Goal: Transaction & Acquisition: Purchase product/service

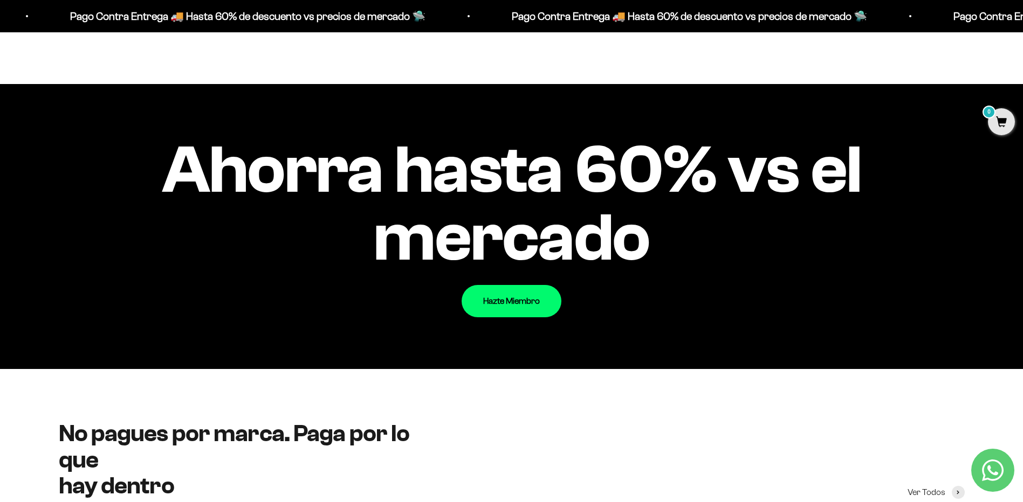
scroll to position [1294, 0]
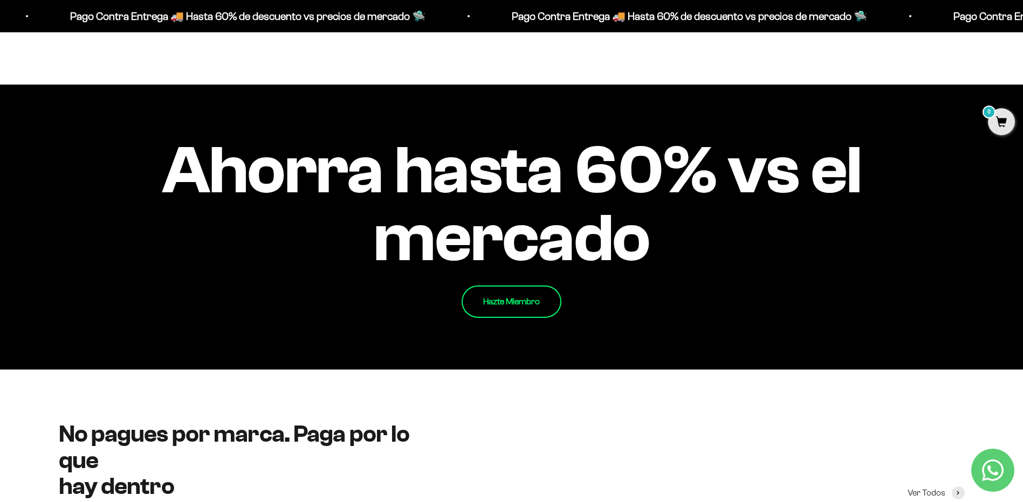
click at [528, 308] on link "Hazte Miembro" at bounding box center [511, 302] width 100 height 32
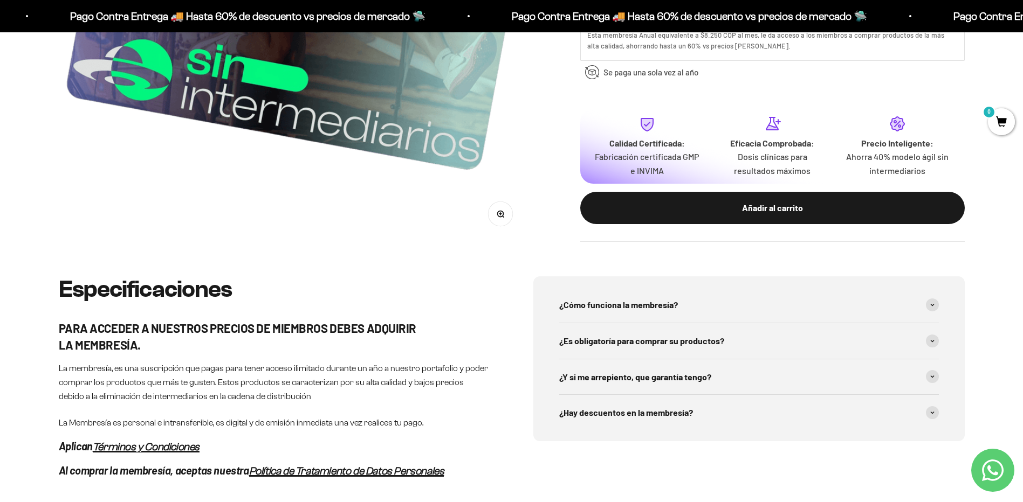
scroll to position [377, 0]
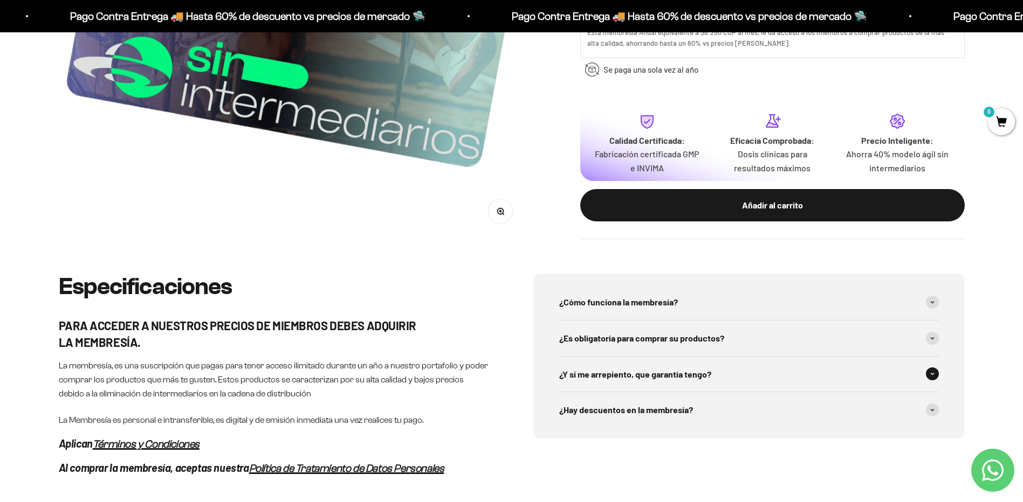
click at [702, 371] on span "¿Y si me arrepiento, que garantía tengo?" at bounding box center [635, 375] width 152 height 14
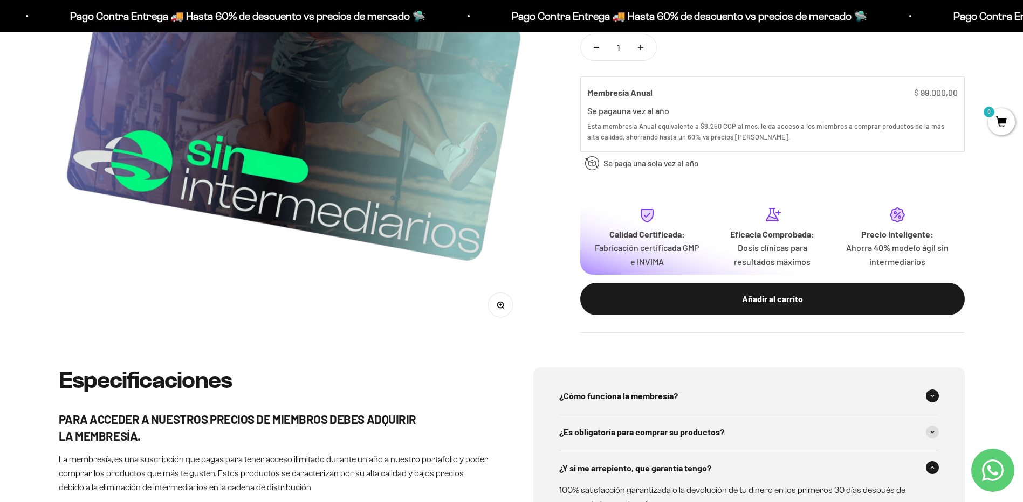
scroll to position [270, 0]
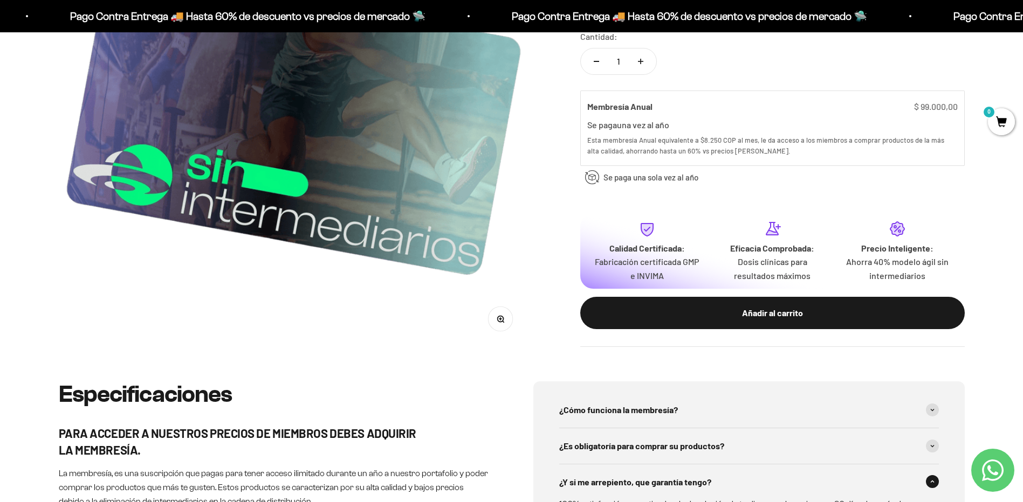
click at [796, 305] on button "Añadir al carrito" at bounding box center [772, 313] width 384 height 32
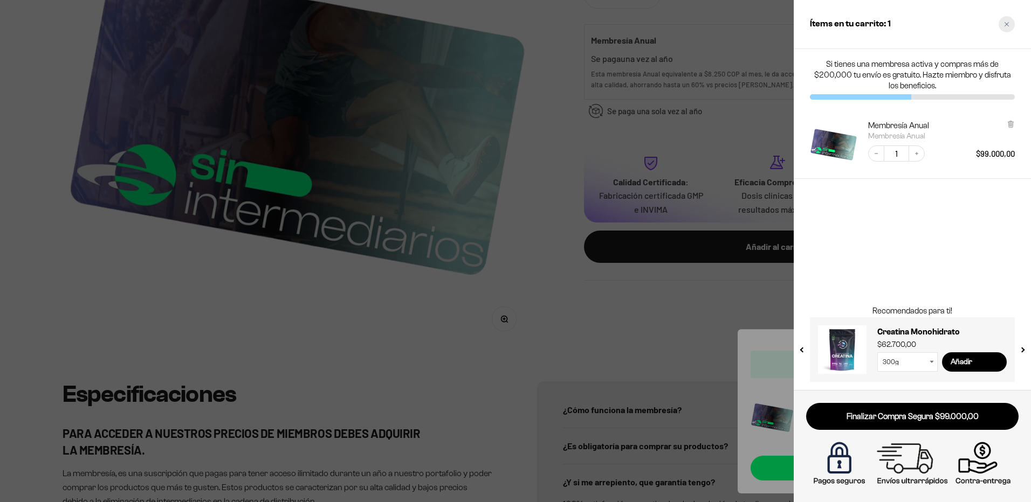
click at [1006, 26] on icon "Close cart" at bounding box center [1006, 24] width 5 height 5
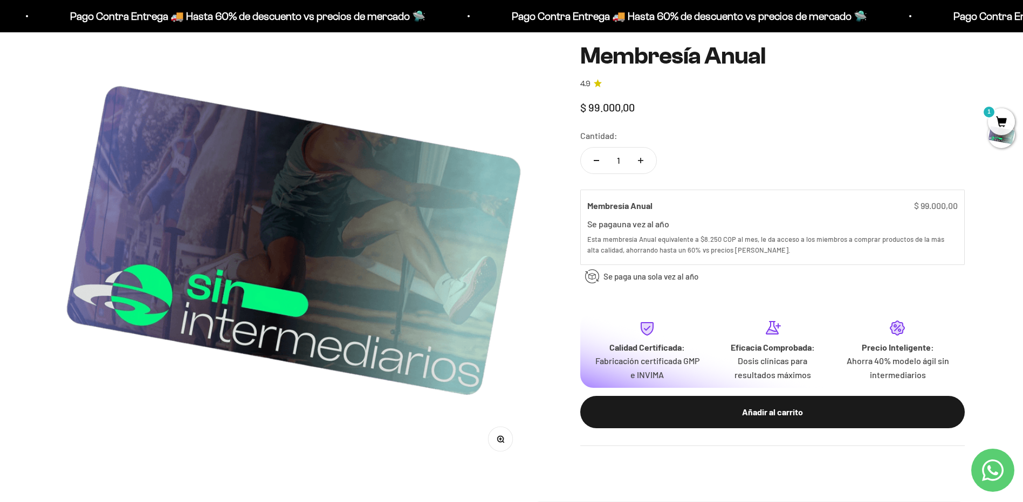
scroll to position [0, 0]
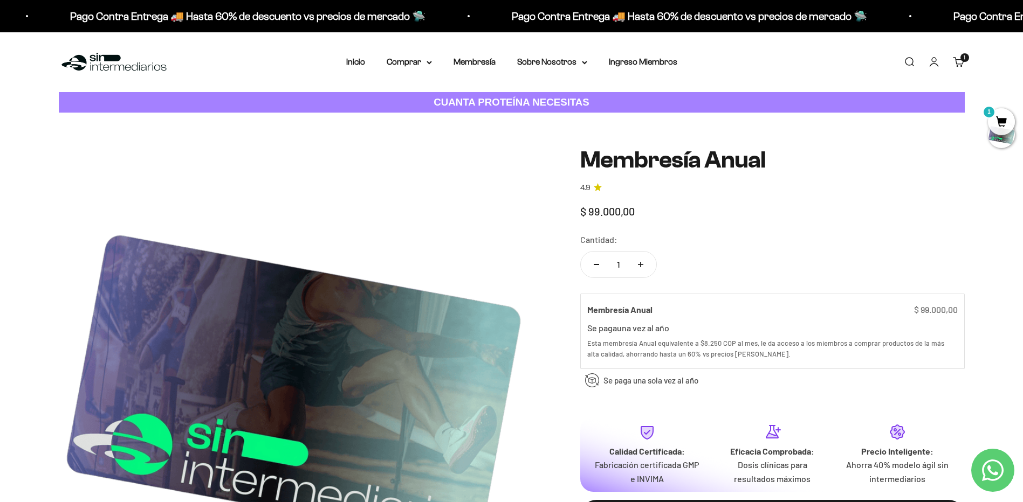
click at [934, 61] on link "Iniciar sesión" at bounding box center [934, 62] width 12 height 12
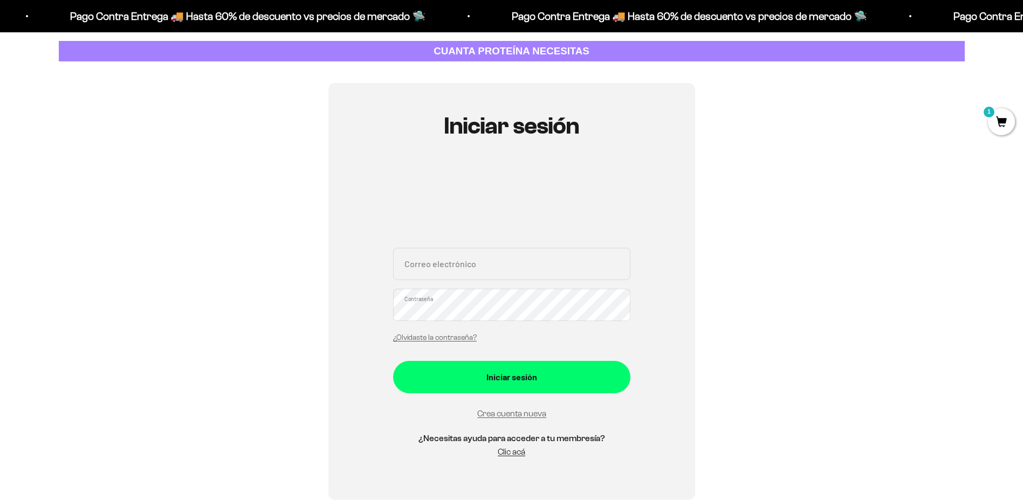
scroll to position [108, 0]
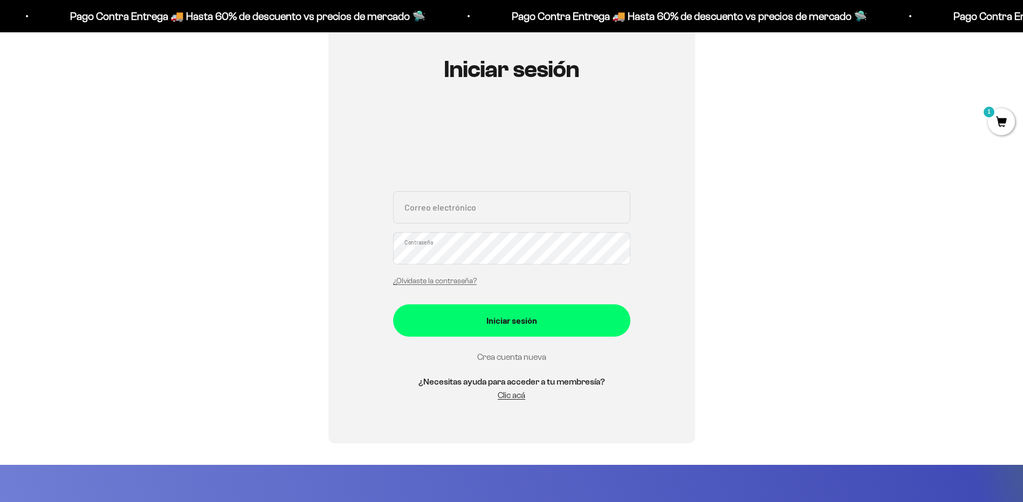
click at [507, 357] on link "Crea cuenta nueva" at bounding box center [511, 357] width 69 height 9
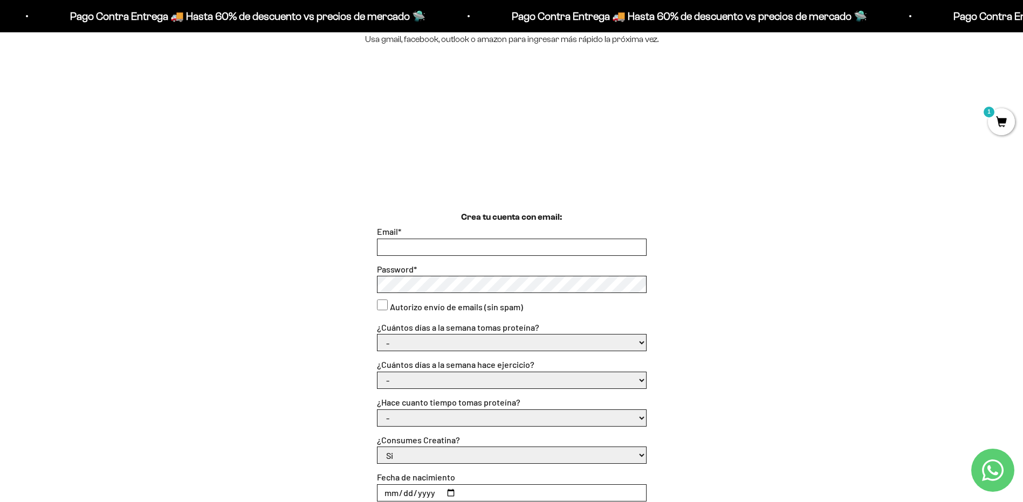
scroll to position [162, 0]
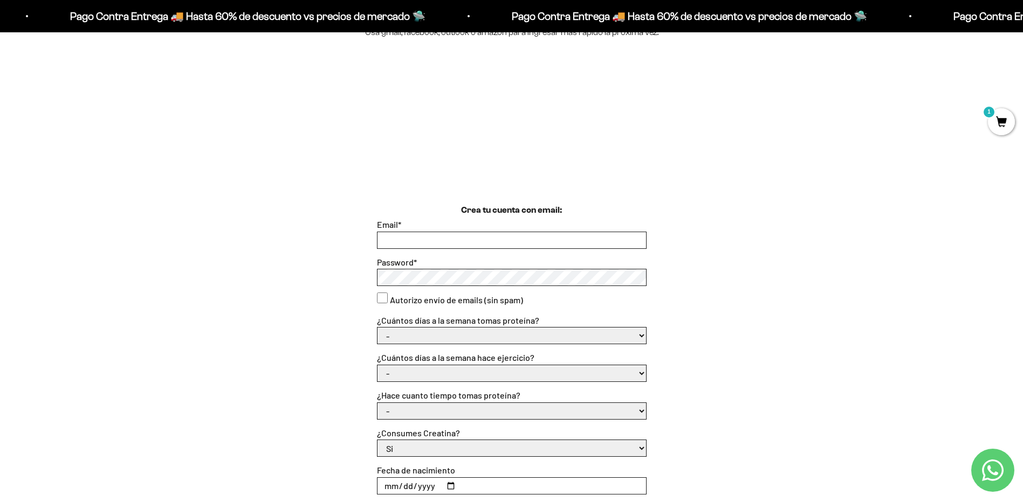
click at [427, 244] on input "Email *" at bounding box center [511, 240] width 268 height 16
type input "estreban97@gmail.com"
click at [485, 334] on select "- 1 o 2 3 a 5 6 o 7" at bounding box center [511, 336] width 268 height 16
select select "6 o 7"
click at [377, 328] on select "- 1 o 2 3 a 5 6 o 7" at bounding box center [511, 336] width 268 height 16
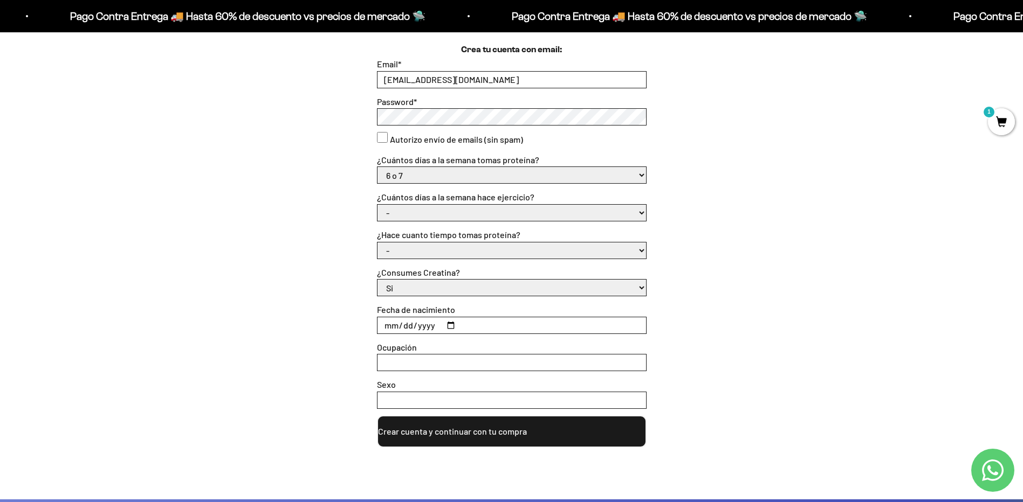
scroll to position [323, 0]
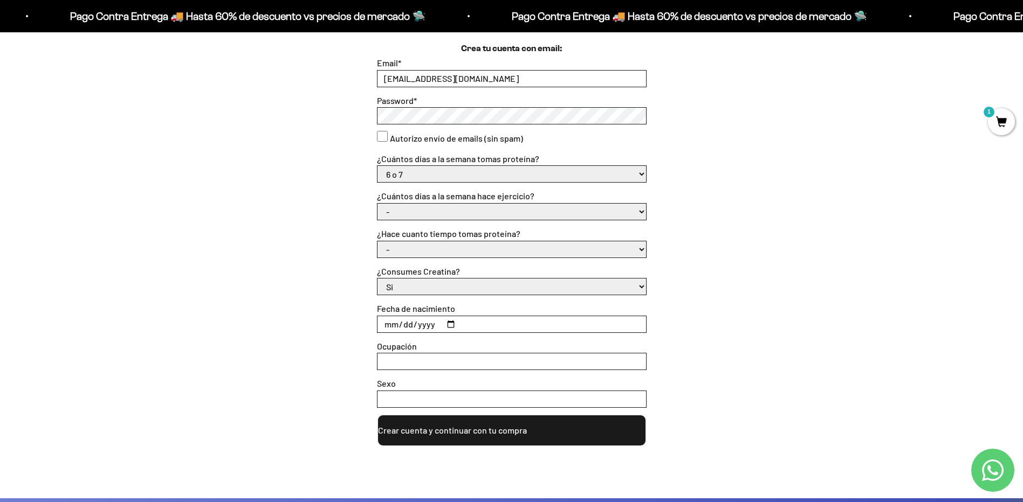
click at [439, 209] on select "- No hago 1 a 2 días 3 a 5 días 6 o 7 días" at bounding box center [511, 212] width 268 height 16
select select "6 o 7 días"
click at [377, 204] on select "- No hago 1 a 2 días 3 a 5 días 6 o 7 días" at bounding box center [511, 212] width 268 height 16
click at [424, 253] on select "- Apenas estoy empezando Menos de 6 meses Más de 6 meses Hace más de un año" at bounding box center [511, 250] width 268 height 16
select select "Hace más de un año"
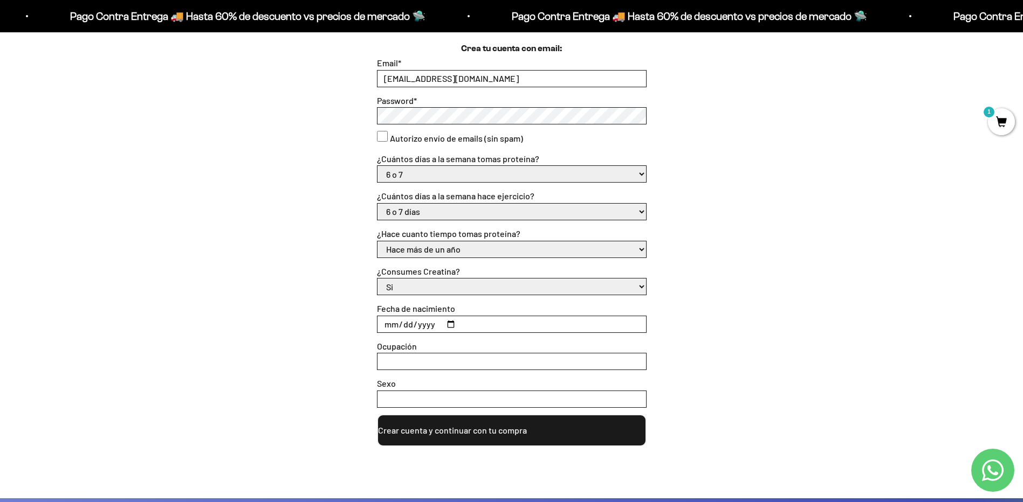
click at [377, 242] on select "- Apenas estoy empezando Menos de 6 meses Más de 6 meses Hace más de un año" at bounding box center [511, 250] width 268 height 16
click at [386, 325] on input "Fecha de nacimiento" at bounding box center [511, 324] width 268 height 16
type input "1997-09-19"
click at [403, 362] on input "Ocupación" at bounding box center [511, 362] width 268 height 16
type input "controlador aéreo"
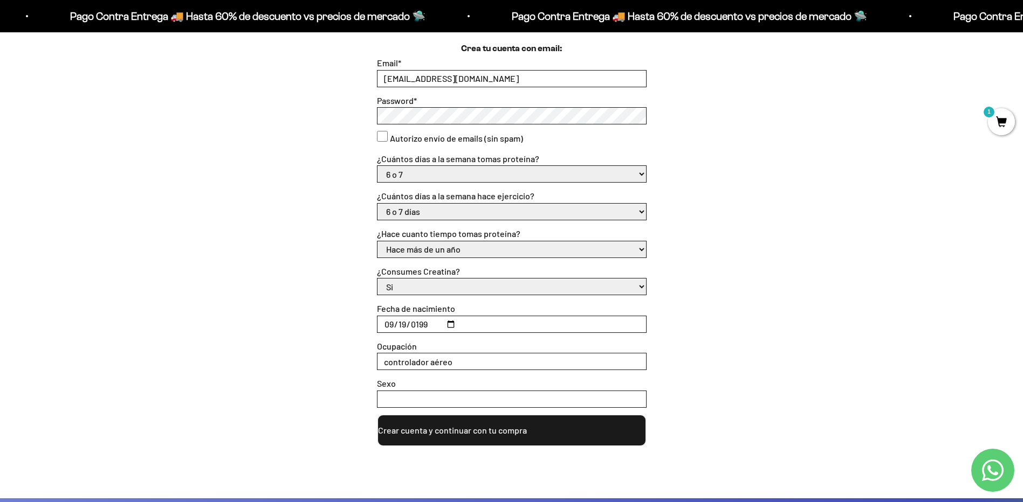
click at [439, 403] on input "Sexo" at bounding box center [511, 399] width 268 height 16
type input "m"
type input "Masculino"
click at [498, 425] on button "Crear cuenta y continuar con tu compra" at bounding box center [512, 431] width 270 height 32
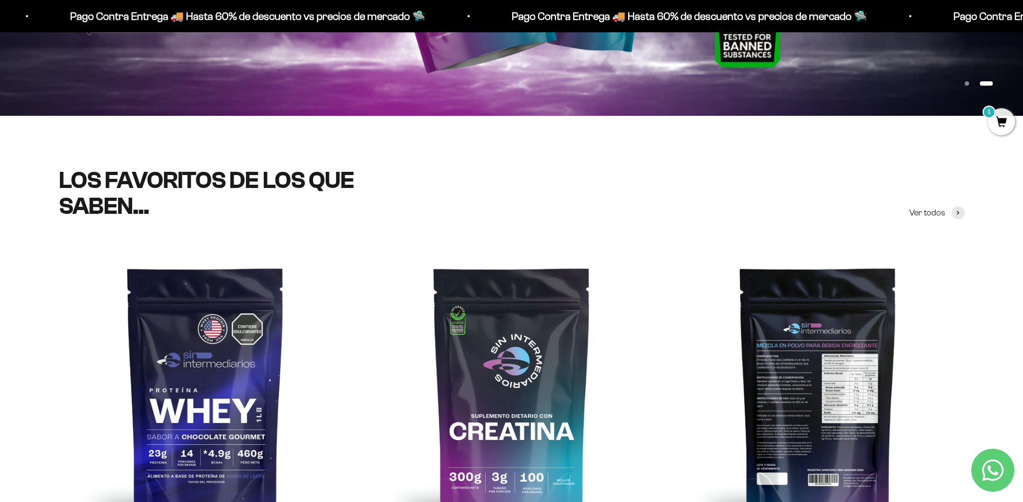
scroll to position [485, 0]
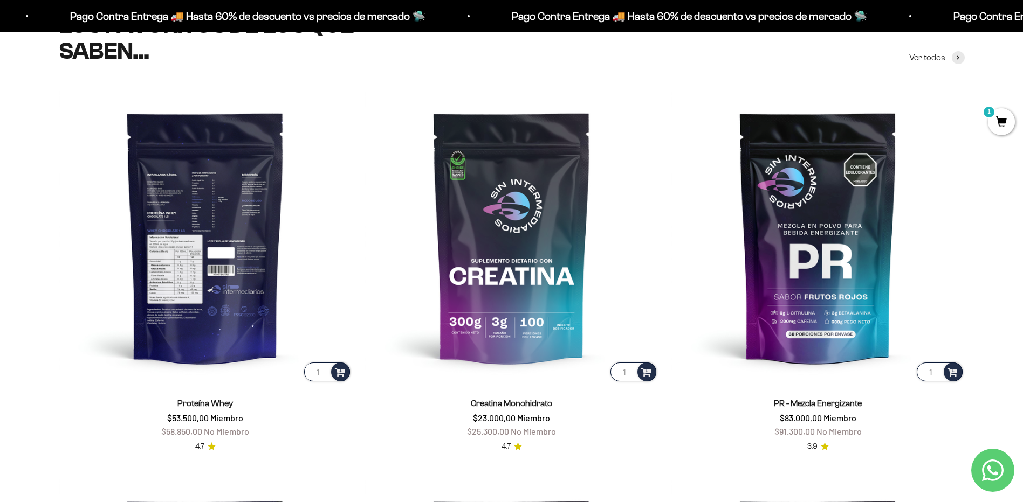
click at [219, 300] on img at bounding box center [205, 237] width 293 height 293
click at [218, 292] on img at bounding box center [205, 237] width 293 height 293
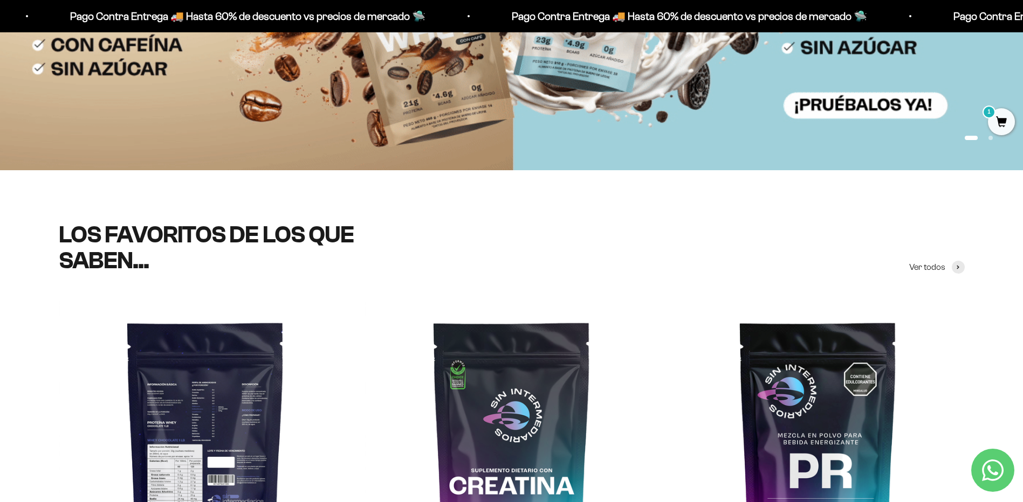
scroll to position [431, 0]
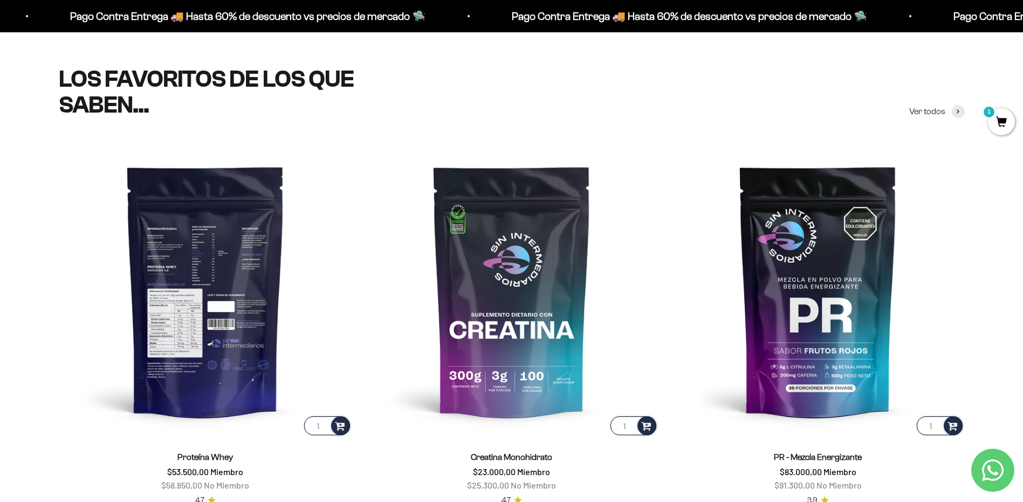
click at [222, 298] on img at bounding box center [205, 290] width 293 height 293
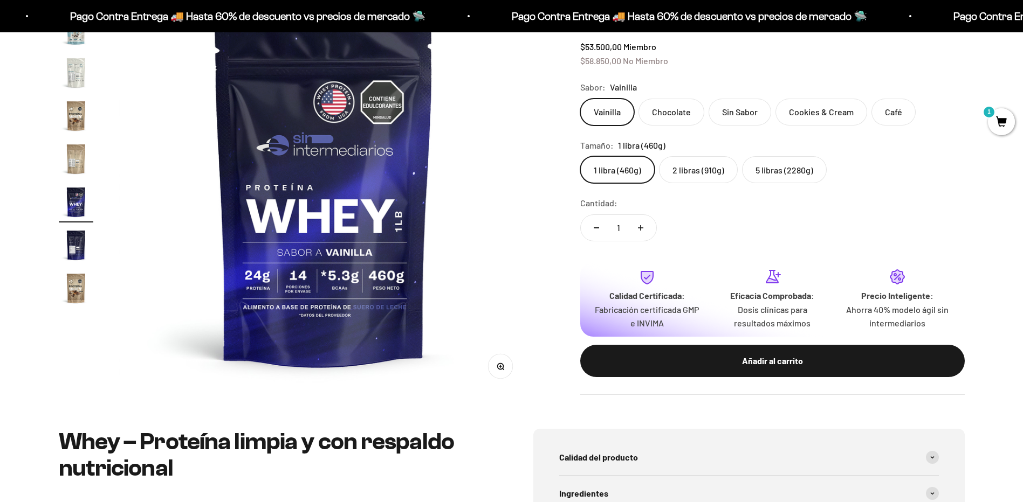
scroll to position [108, 0]
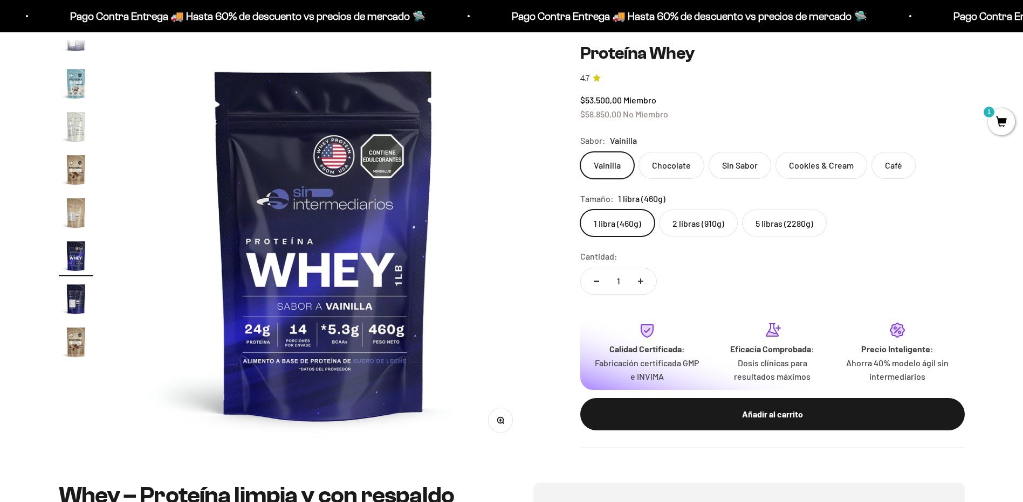
click at [784, 224] on label "5 libras (2280g)" at bounding box center [784, 223] width 85 height 27
click at [580, 210] on input "5 libras (2280g)" at bounding box center [580, 209] width 1 height 1
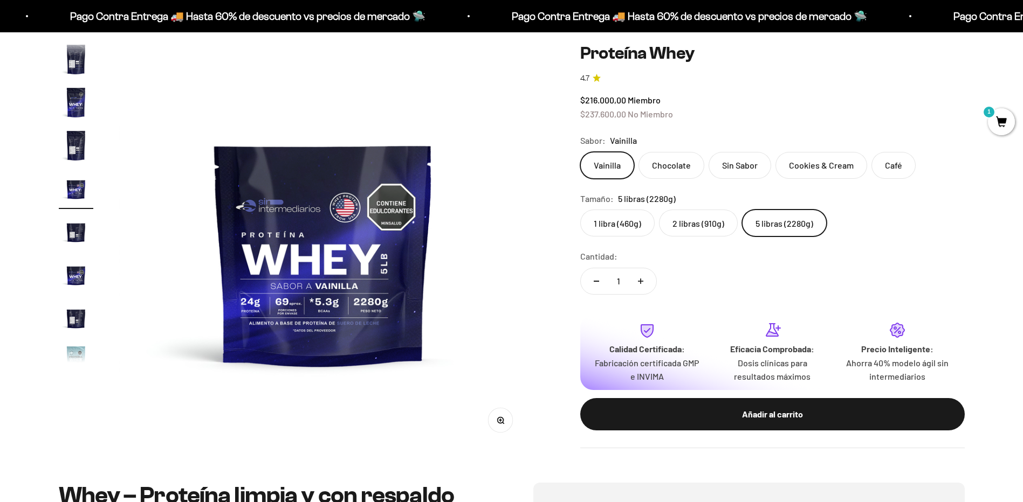
scroll to position [192, 0]
click at [78, 101] on img "Ir al artículo 7" at bounding box center [76, 108] width 35 height 35
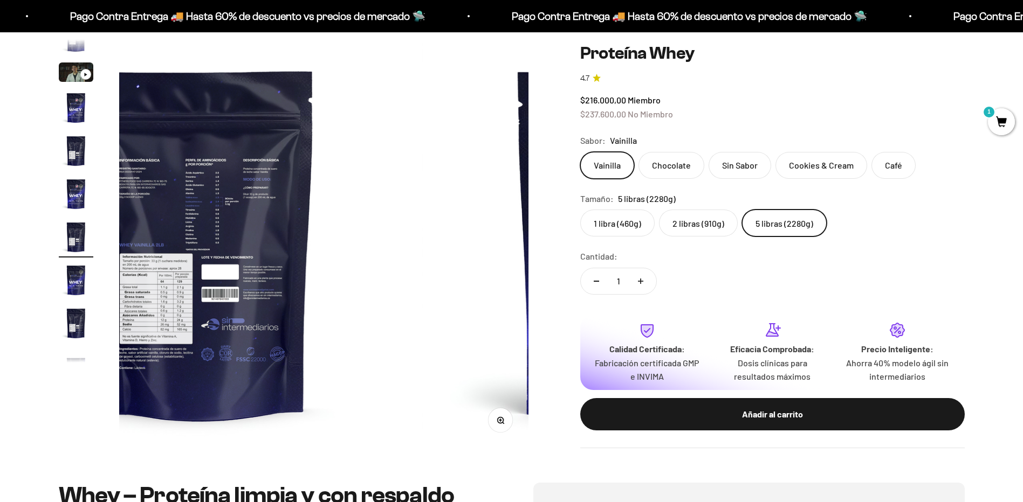
scroll to position [0, 2533]
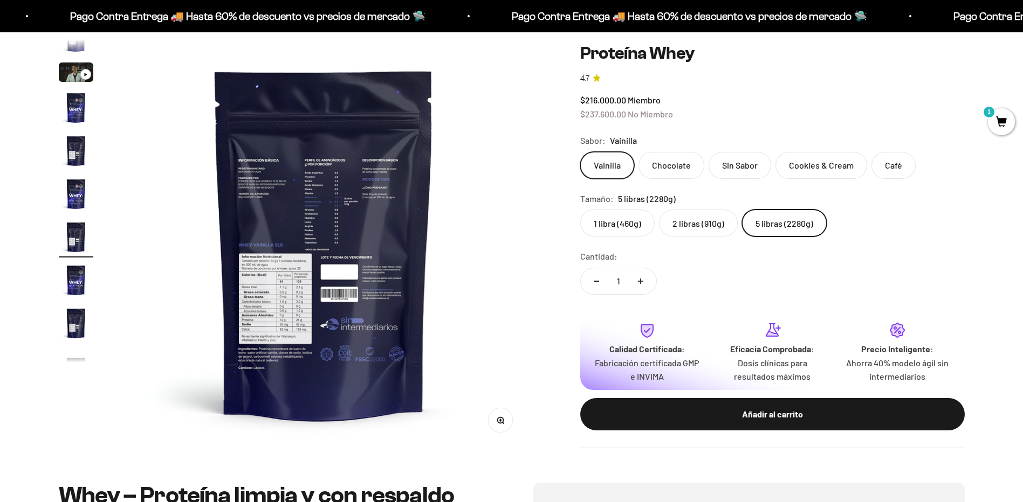
click at [277, 186] on img at bounding box center [323, 243] width 409 height 409
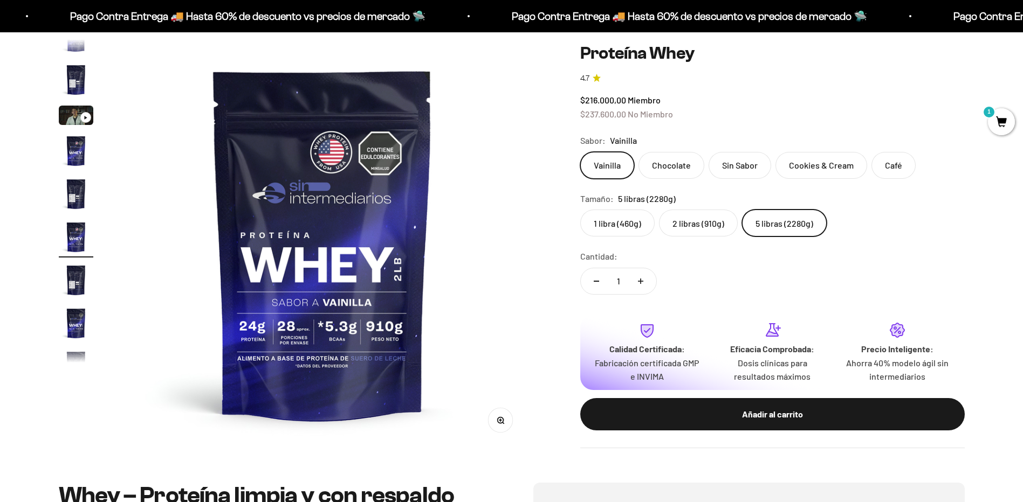
scroll to position [0, 2111]
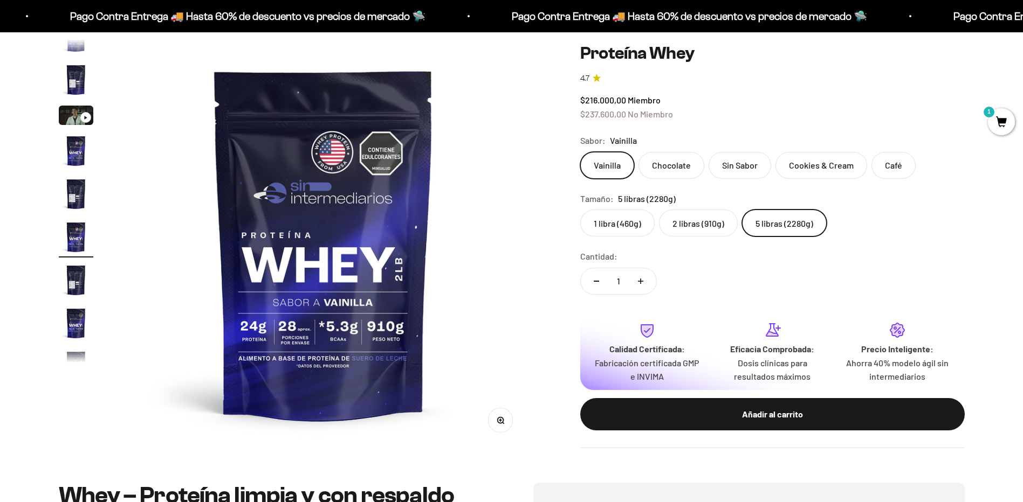
click at [74, 284] on img "Ir al artículo 7" at bounding box center [76, 280] width 35 height 35
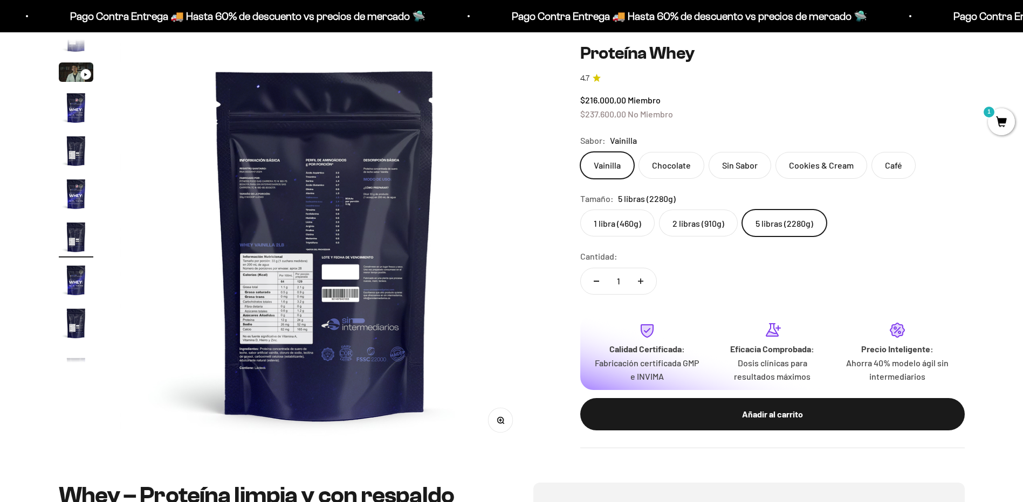
scroll to position [0, 2533]
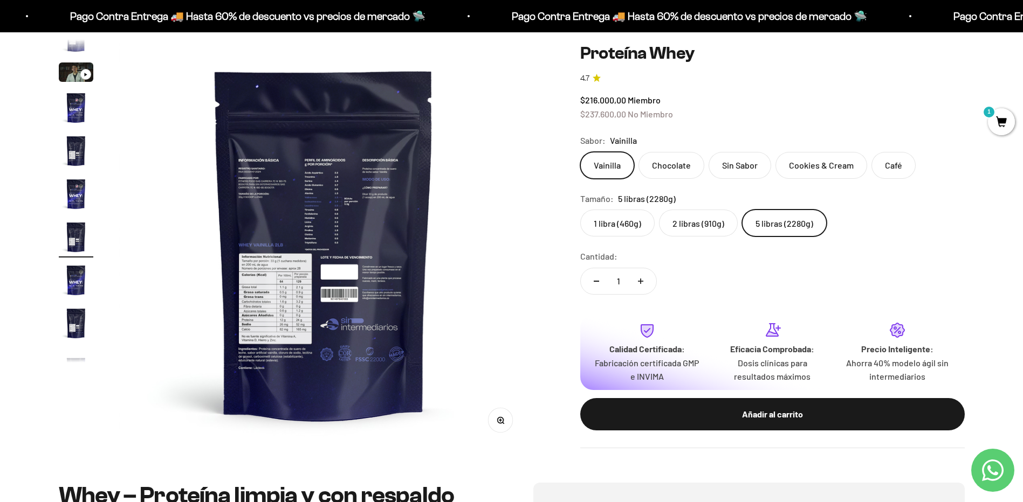
click at [679, 226] on label "2 libras (910g)" at bounding box center [698, 223] width 79 height 27
click at [580, 210] on input "2 libras (910g)" at bounding box center [580, 209] width 1 height 1
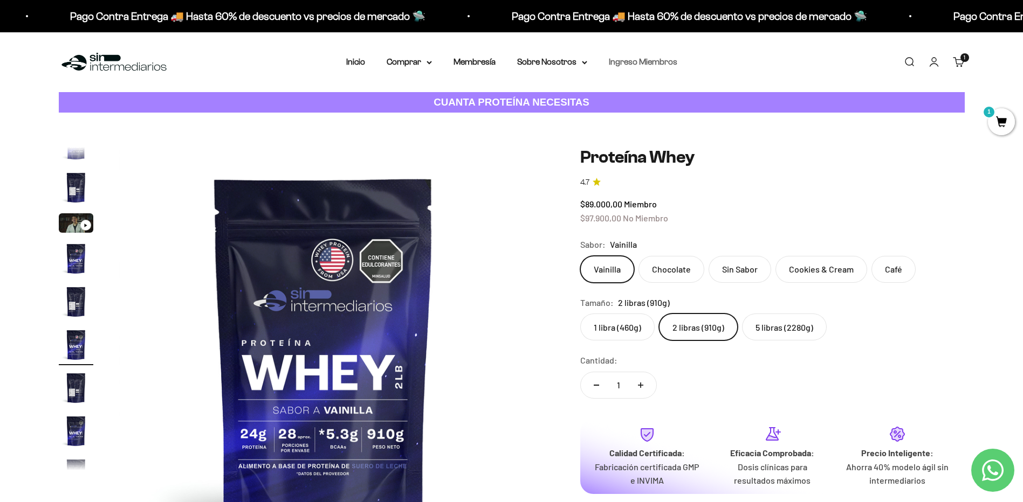
click at [650, 65] on link "Ingreso Miembros" at bounding box center [643, 61] width 68 height 9
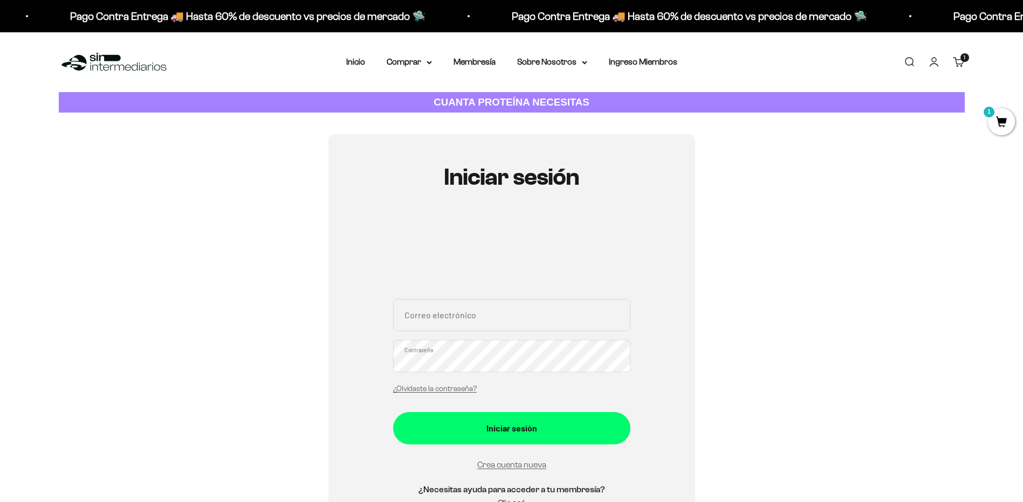
type input "[EMAIL_ADDRESS][DOMAIN_NAME]"
click at [935, 64] on link "Cuenta" at bounding box center [934, 62] width 12 height 12
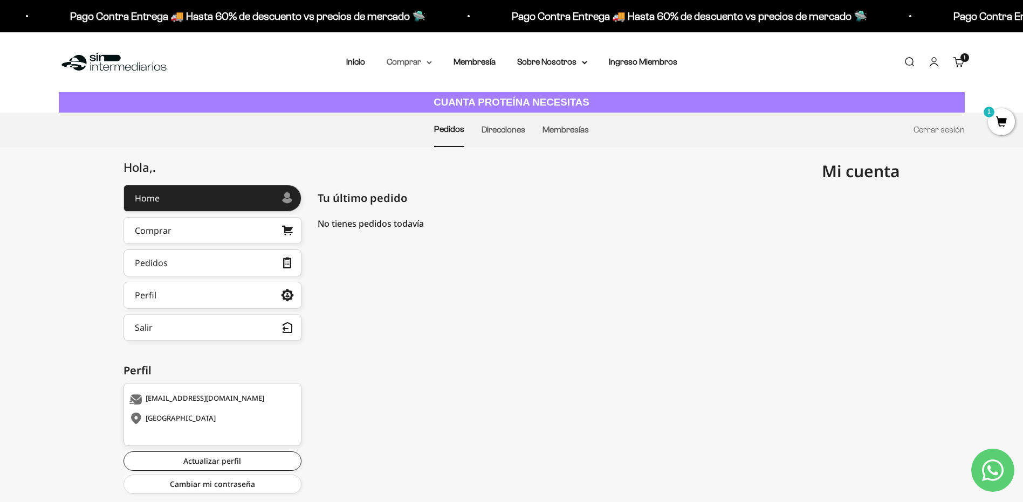
click at [413, 63] on summary "Comprar" at bounding box center [409, 62] width 45 height 14
click at [433, 159] on span "Todos Los Productos" at bounding box center [432, 157] width 79 height 9
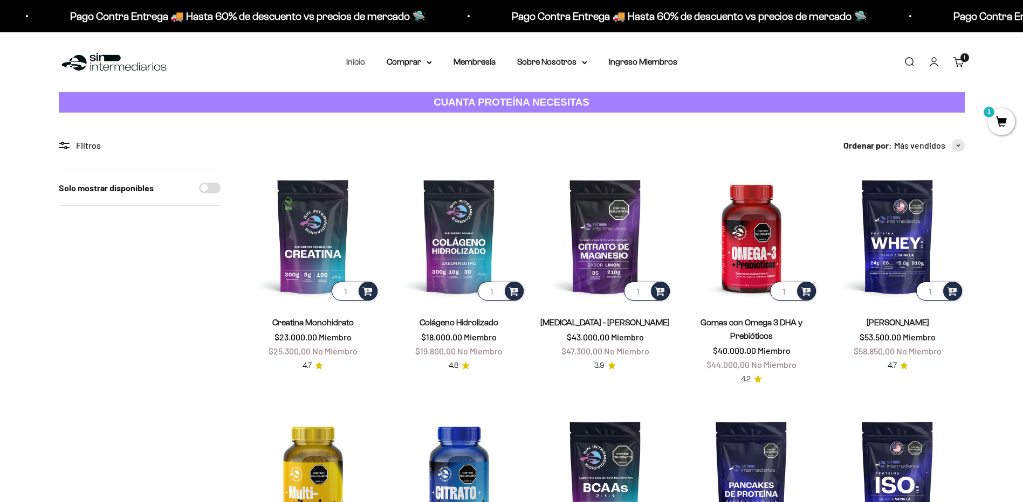
click at [364, 61] on link "Inicio" at bounding box center [355, 61] width 19 height 9
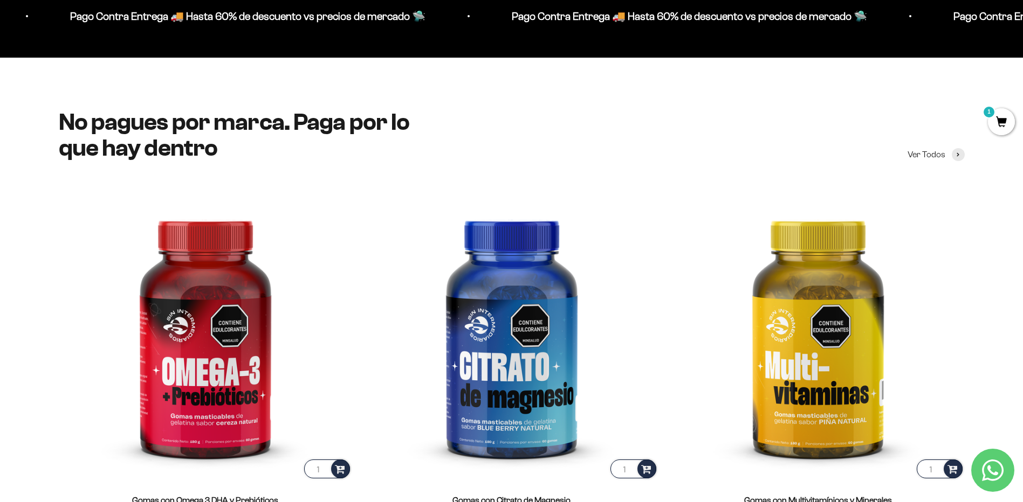
scroll to position [1402, 0]
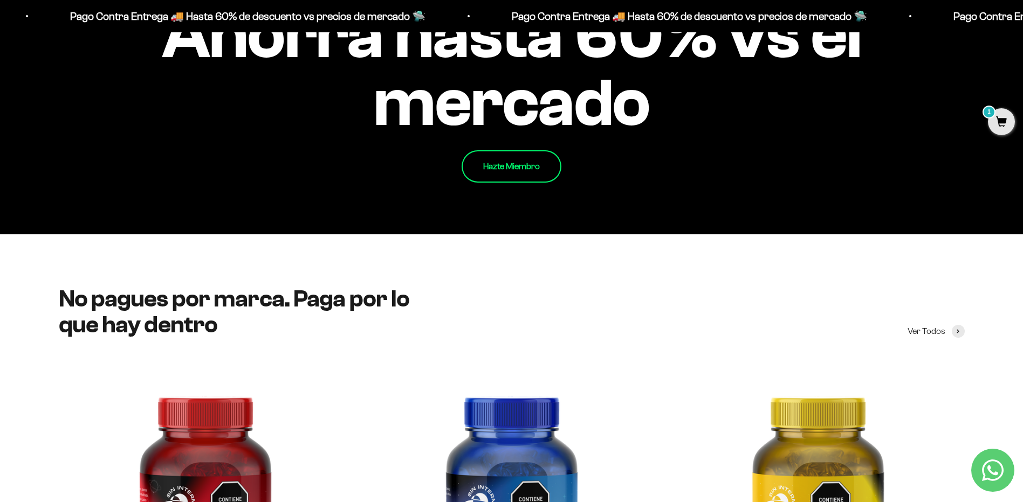
click at [519, 167] on link "Hazte Miembro" at bounding box center [511, 166] width 100 height 32
